Goal: Check status: Check status

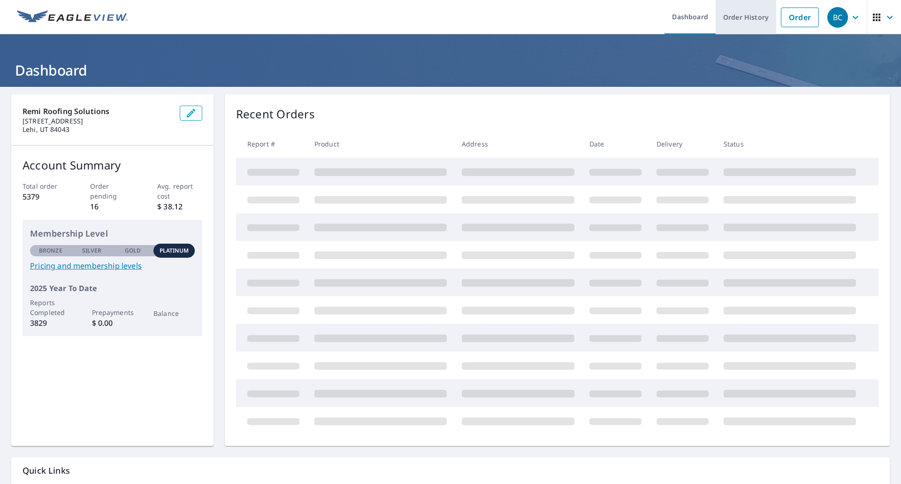
click at [736, 19] on link "Order History" at bounding box center [745, 17] width 61 height 34
